Goal: Task Accomplishment & Management: Use online tool/utility

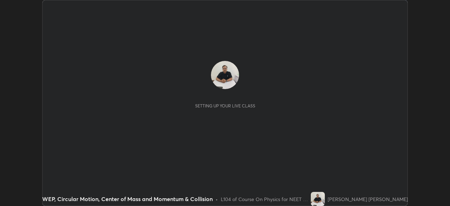
scroll to position [206, 450]
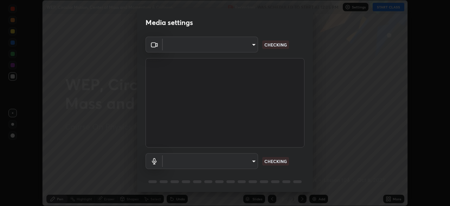
type input "f214d892c1ea21fc9911be358f21603cf7c671268a3f3fdd0c8c81d5790bf436"
click at [194, 162] on body "Erase all WEP, Circular Motion, Center of Mass and Momentum & Collision Recordi…" at bounding box center [225, 103] width 450 height 206
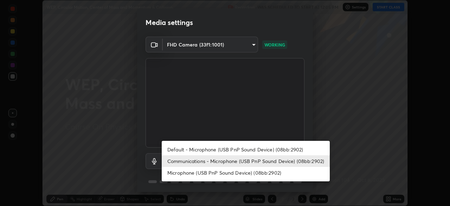
click at [263, 150] on li "Default - Microphone (USB PnP Sound Device) (08bb:2902)" at bounding box center [246, 149] width 168 height 12
type input "default"
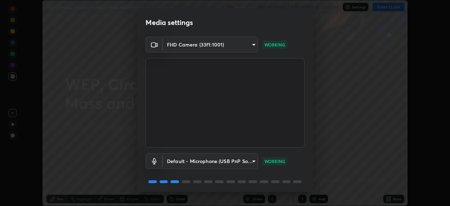
scroll to position [25, 0]
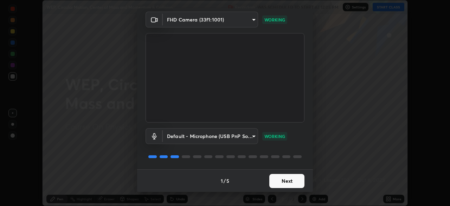
click at [281, 180] on button "Next" at bounding box center [286, 181] width 35 height 14
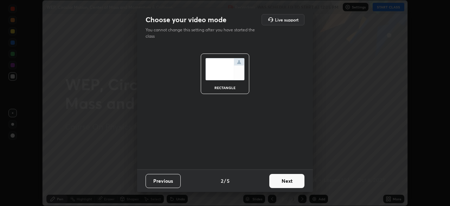
scroll to position [0, 0]
click at [285, 181] on button "Next" at bounding box center [286, 181] width 35 height 14
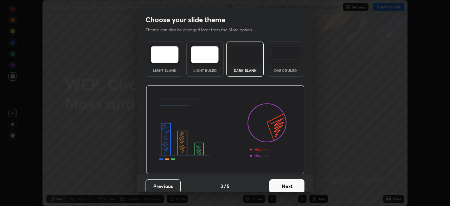
click at [285, 181] on button "Next" at bounding box center [286, 186] width 35 height 14
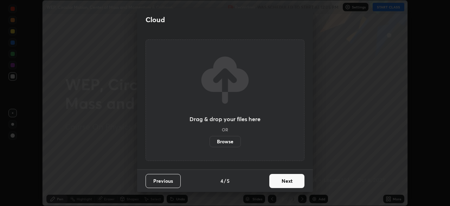
click at [286, 181] on button "Next" at bounding box center [286, 181] width 35 height 14
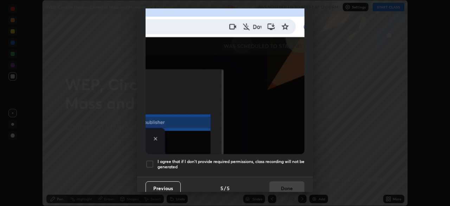
scroll to position [168, 0]
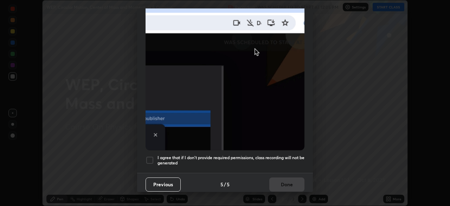
click at [163, 155] on h5 "I agree that if I don't provide required permissions, class recording will not …" at bounding box center [231, 160] width 147 height 11
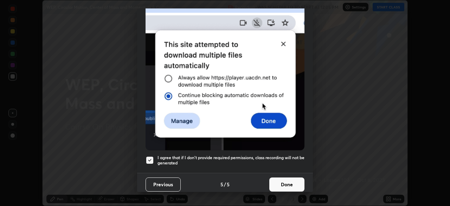
click at [281, 179] on button "Done" at bounding box center [286, 184] width 35 height 14
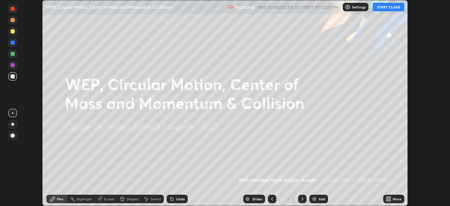
click at [391, 10] on button "START CLASS" at bounding box center [389, 7] width 32 height 8
click at [388, 198] on icon at bounding box center [389, 199] width 6 height 6
